Goal: Obtain resource: Obtain resource

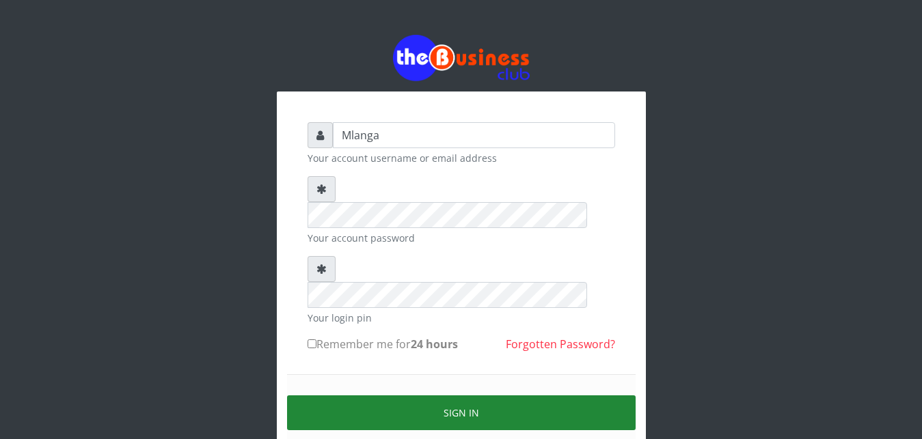
click at [461, 396] on button "Sign in" at bounding box center [461, 413] width 349 height 35
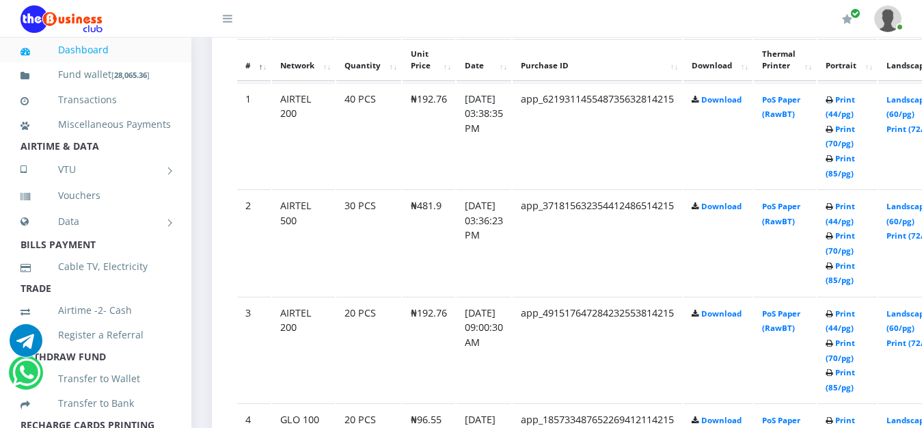
scroll to position [802, 0]
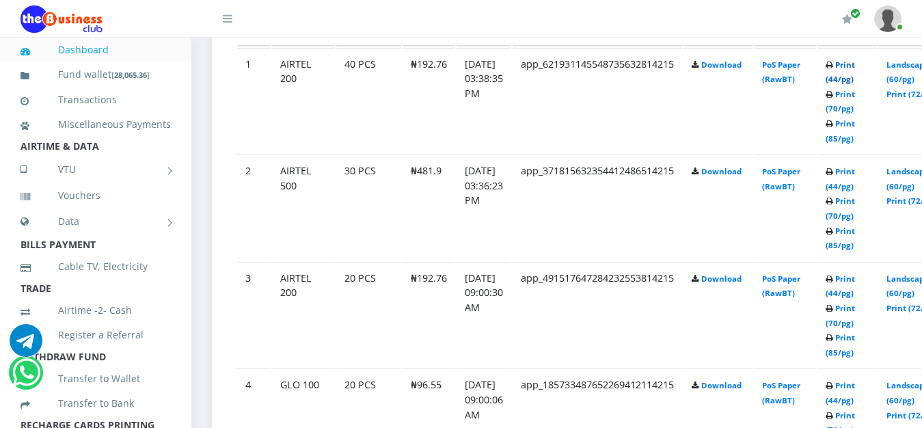
click at [855, 65] on link "Print (44/pg)" at bounding box center [840, 71] width 29 height 25
click at [855, 175] on link "Print (44/pg)" at bounding box center [840, 178] width 29 height 25
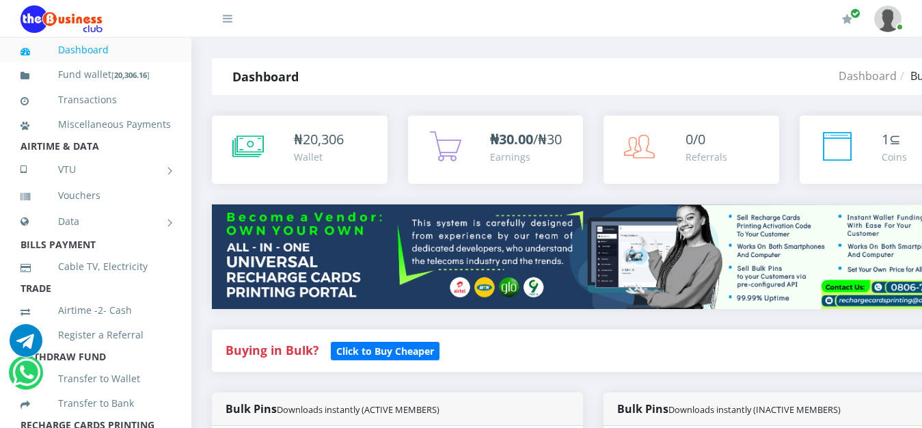
scroll to position [802, 0]
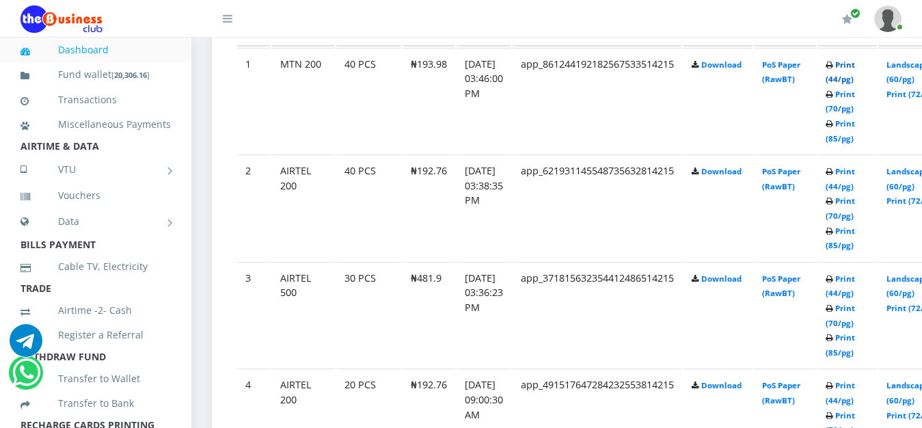
click at [855, 67] on link "Print (44/pg)" at bounding box center [840, 71] width 29 height 25
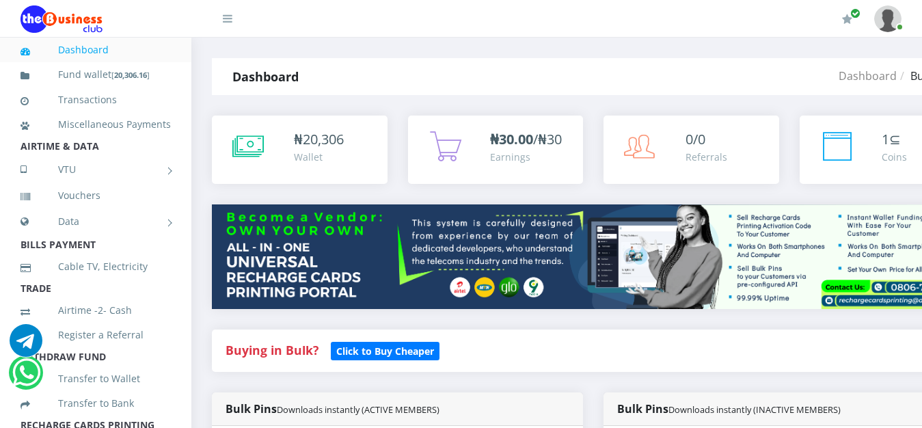
scroll to position [802, 0]
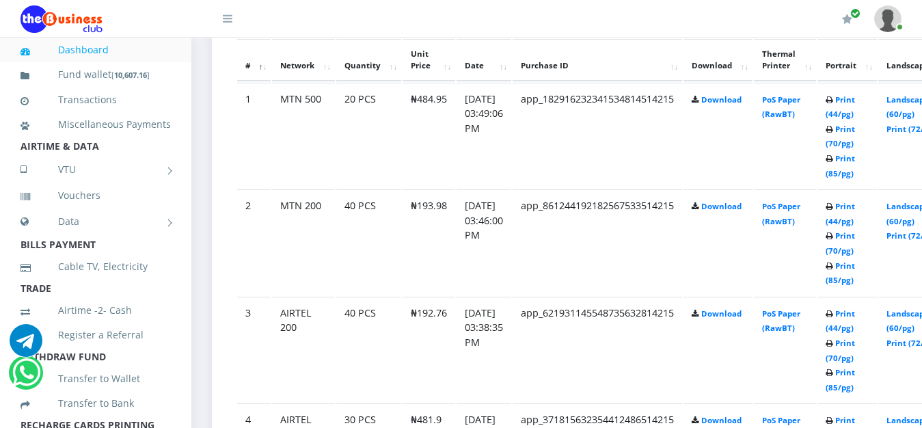
scroll to position [732, 0]
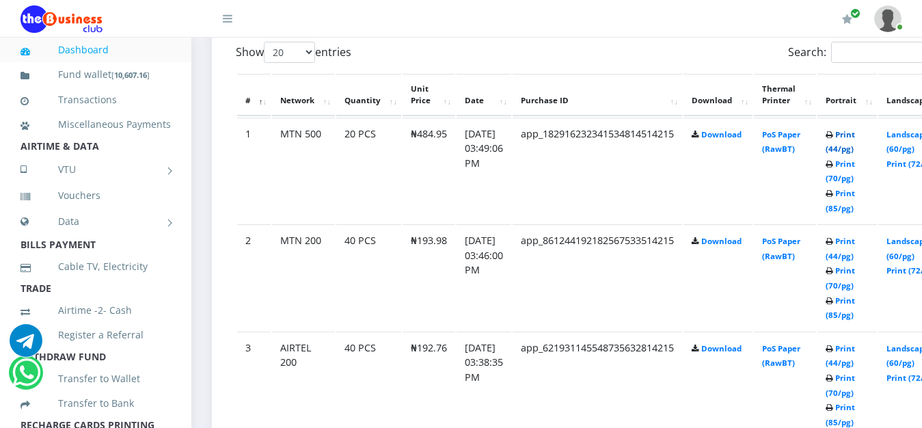
click at [855, 137] on link "Print (44/pg)" at bounding box center [840, 141] width 29 height 25
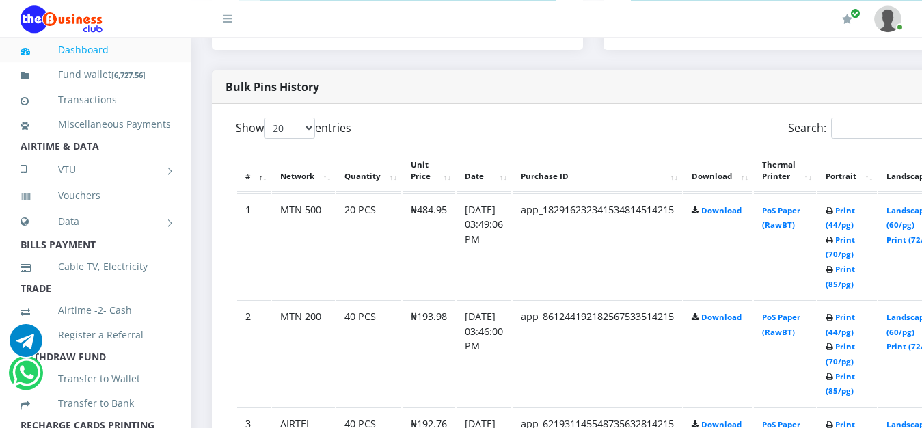
scroll to position [627, 0]
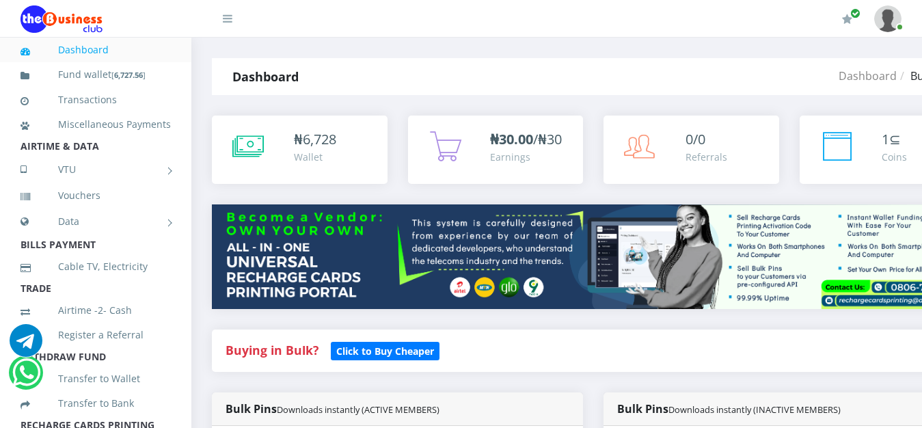
scroll to position [627, 0]
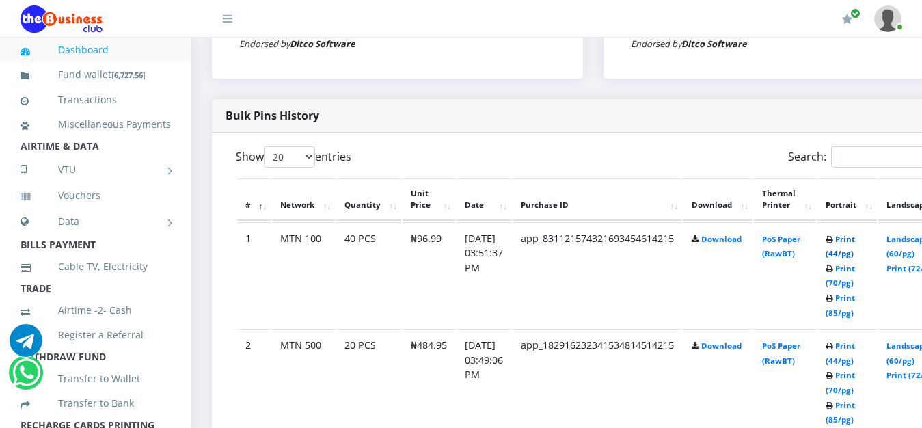
click at [855, 241] on link "Print (44/pg)" at bounding box center [840, 246] width 29 height 25
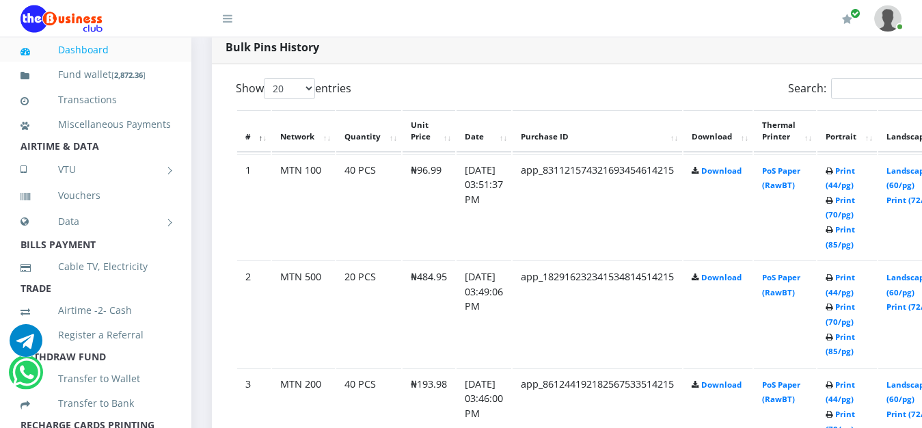
scroll to position [697, 0]
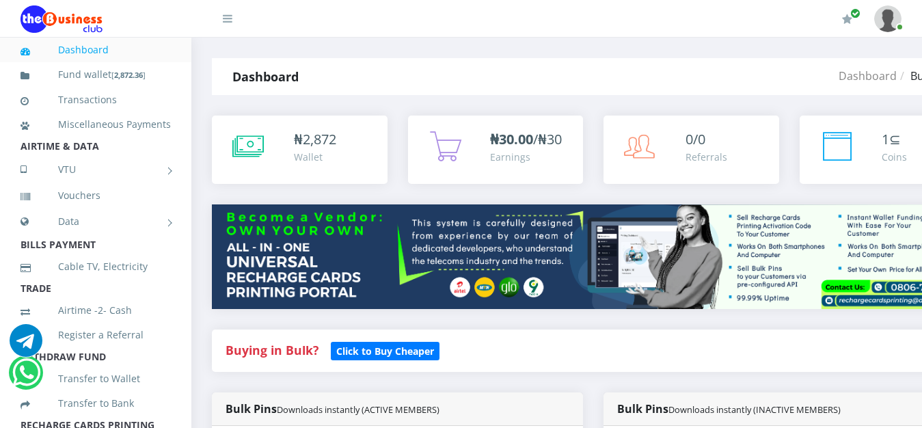
scroll to position [698, 0]
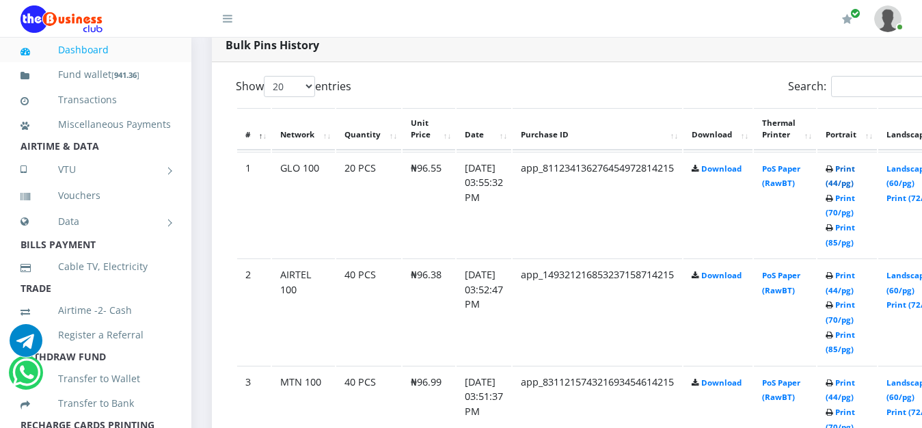
click at [855, 170] on link "Print (44/pg)" at bounding box center [840, 175] width 29 height 25
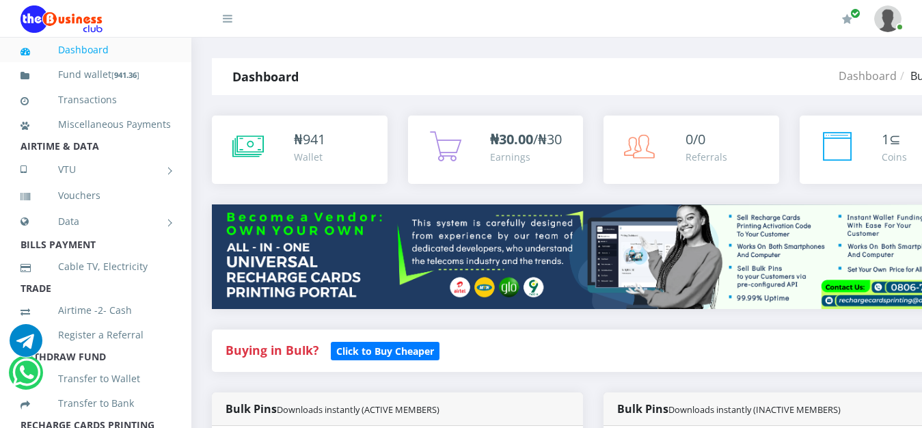
scroll to position [698, 0]
